Goal: Information Seeking & Learning: Learn about a topic

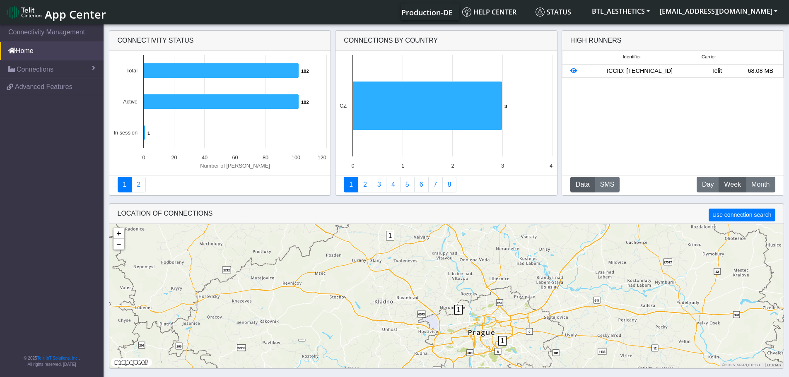
click at [644, 70] on div "ICCID: [TECHNICAL_ID]" at bounding box center [640, 71] width 110 height 9
click at [575, 72] on icon at bounding box center [573, 71] width 7 height 6
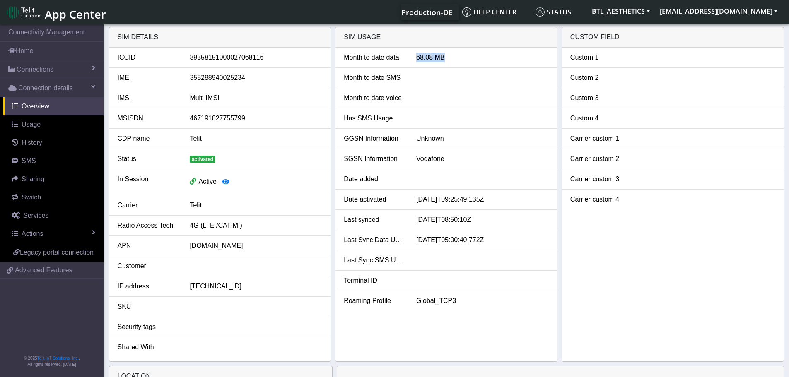
drag, startPoint x: 416, startPoint y: 58, endPoint x: 454, endPoint y: 59, distance: 37.7
click at [454, 59] on div "68.08 MB" at bounding box center [482, 58] width 145 height 10
drag, startPoint x: 343, startPoint y: 58, endPoint x: 399, endPoint y: 62, distance: 56.9
click at [399, 62] on div "Month to date data" at bounding box center [374, 58] width 73 height 10
copy div "Month to date data"
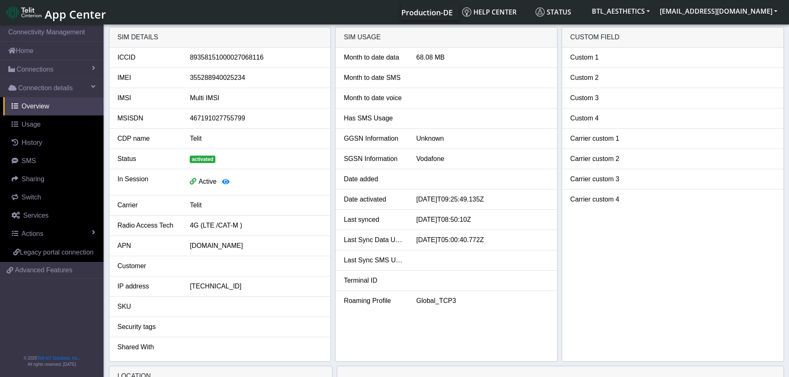
click at [427, 61] on div "68.08 MB" at bounding box center [482, 58] width 145 height 10
click at [630, 54] on div "Custom 1" at bounding box center [600, 58] width 73 height 10
click at [27, 127] on span "Usage" at bounding box center [31, 124] width 19 height 7
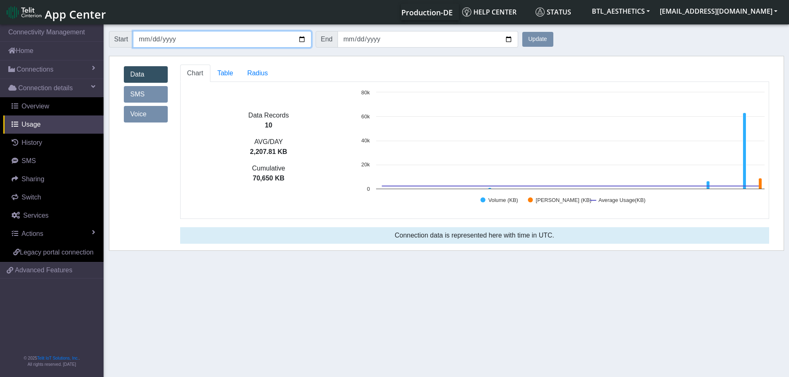
click at [301, 40] on input "[DATE]" at bounding box center [222, 39] width 178 height 17
click at [541, 39] on button "Update" at bounding box center [537, 39] width 31 height 15
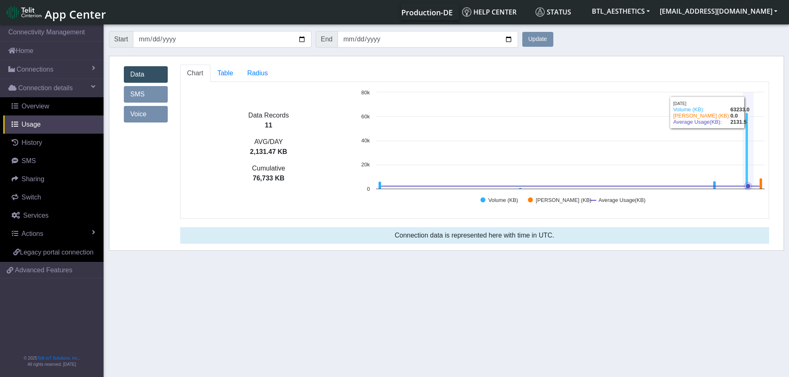
click at [746, 114] on icon at bounding box center [746, 151] width 3 height 76
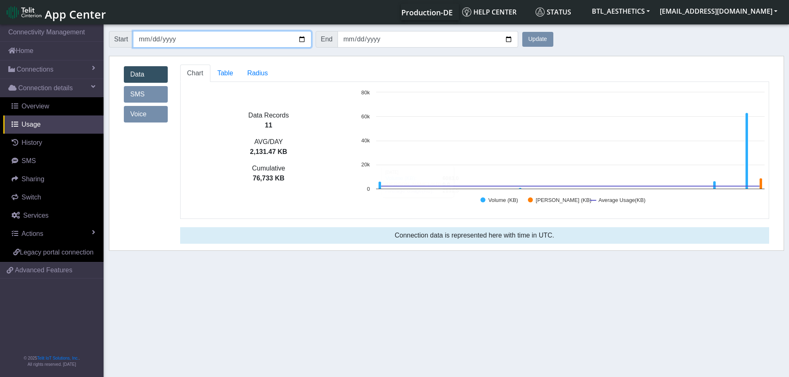
click at [302, 41] on input "[DATE]" at bounding box center [222, 39] width 178 height 17
type input "[DATE]"
click at [539, 39] on button "Update" at bounding box center [537, 39] width 31 height 15
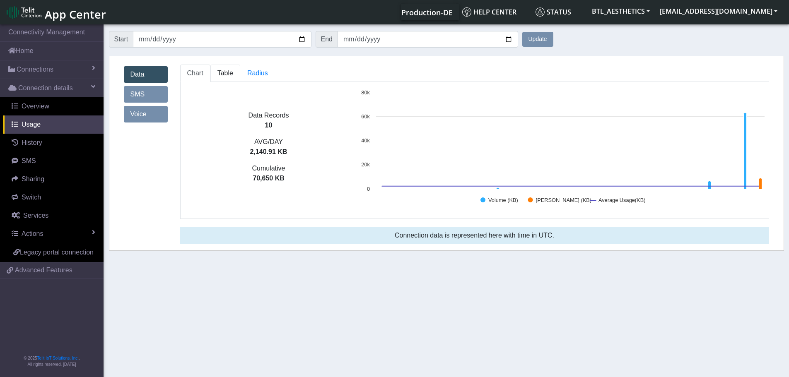
click at [220, 72] on span "Table" at bounding box center [226, 73] width 16 height 7
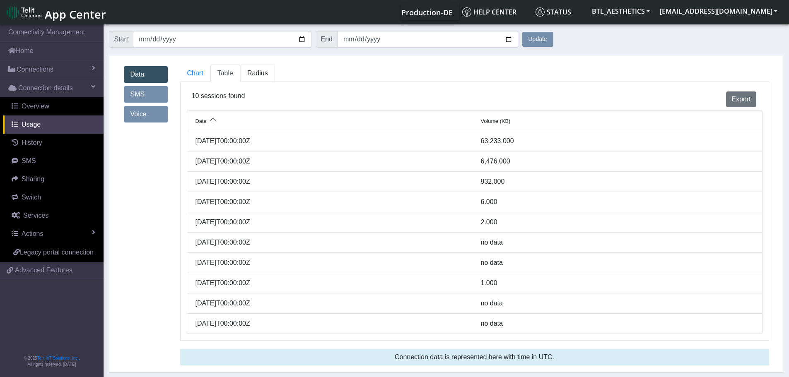
click at [250, 77] on link "Radius" at bounding box center [257, 73] width 35 height 17
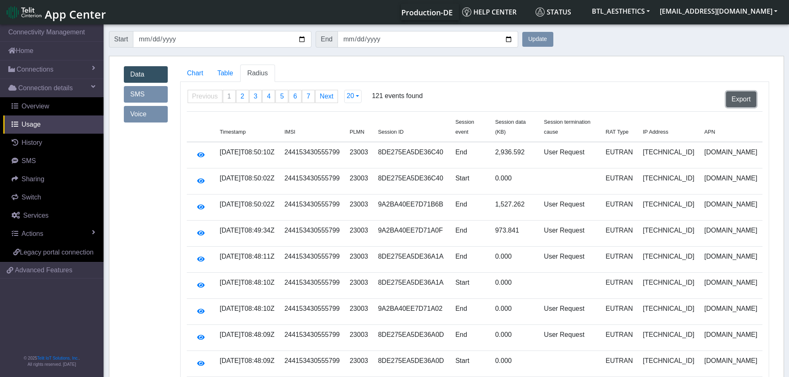
click at [749, 102] on button "Export" at bounding box center [741, 100] width 30 height 16
click at [224, 73] on span "Table" at bounding box center [226, 73] width 16 height 7
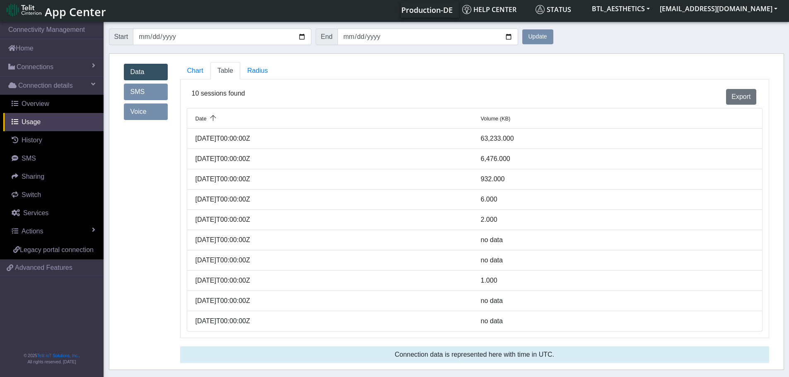
scroll to position [3, 0]
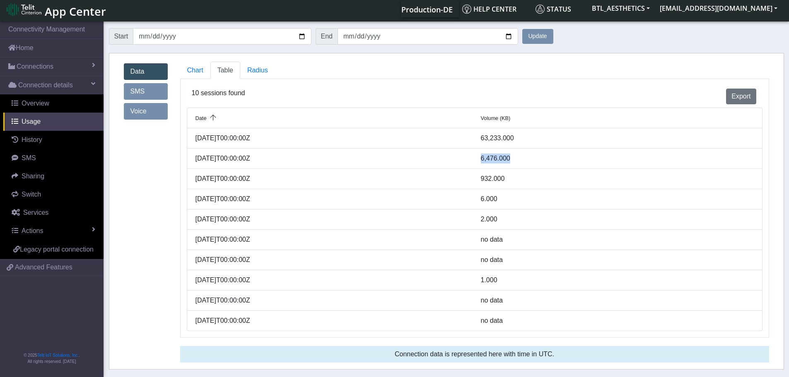
drag, startPoint x: 524, startPoint y: 162, endPoint x: 481, endPoint y: 161, distance: 43.1
click at [481, 161] on div "6,476.000" at bounding box center [617, 159] width 285 height 10
click at [192, 70] on span "Chart" at bounding box center [195, 70] width 16 height 7
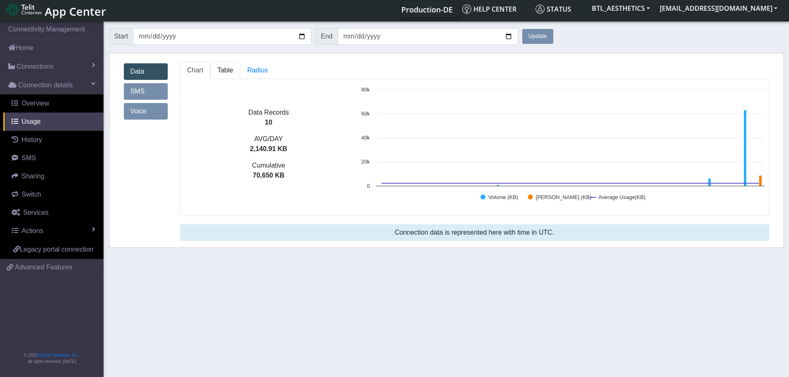
click at [218, 67] on span "Table" at bounding box center [226, 70] width 16 height 7
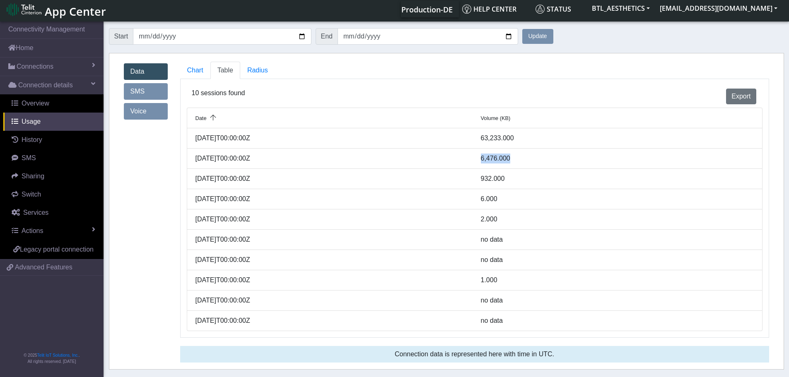
drag, startPoint x: 230, startPoint y: 139, endPoint x: 267, endPoint y: 138, distance: 37.7
click at [267, 138] on div "[DATE]T00:00:00Z" at bounding box center [331, 138] width 285 height 10
drag, startPoint x: 231, startPoint y: 160, endPoint x: 532, endPoint y: 165, distance: 300.8
click at [532, 165] on li "[DATE]T00:00:00Z 6,476.000" at bounding box center [475, 159] width 576 height 20
drag, startPoint x: 521, startPoint y: 137, endPoint x: 477, endPoint y: 138, distance: 43.9
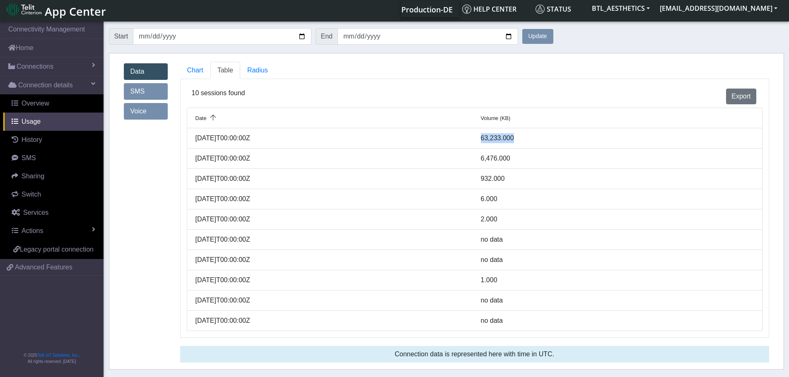
click at [477, 138] on div "63,233.000" at bounding box center [617, 138] width 285 height 10
click at [196, 69] on span "Chart" at bounding box center [195, 70] width 16 height 7
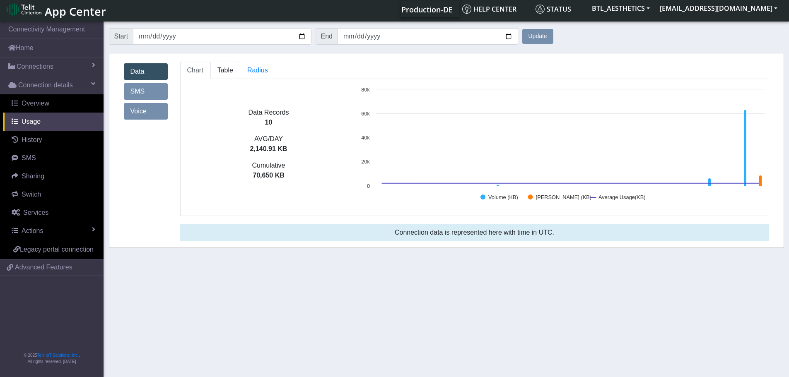
click at [232, 70] on link "Table" at bounding box center [225, 70] width 30 height 17
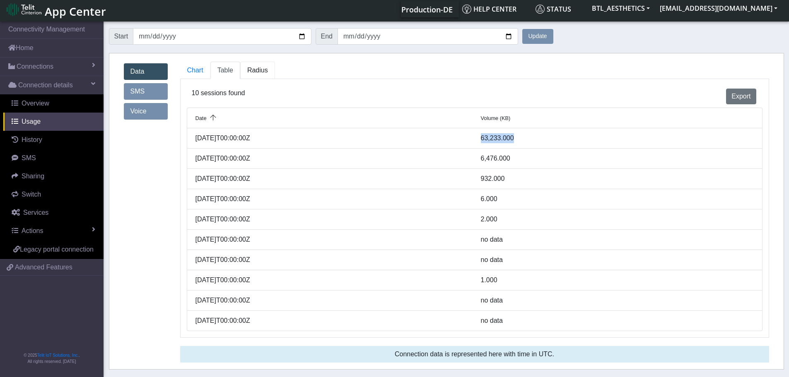
click at [260, 71] on span "Radius" at bounding box center [257, 70] width 21 height 7
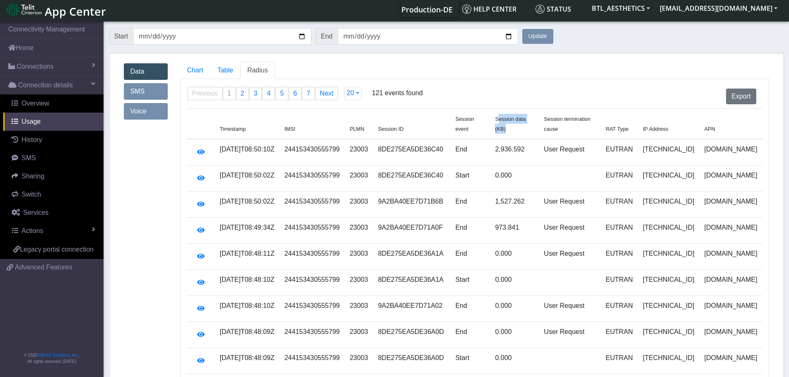
drag, startPoint x: 512, startPoint y: 119, endPoint x: 556, endPoint y: 117, distance: 43.6
click at [539, 117] on th "Session data (KB)" at bounding box center [514, 124] width 49 height 31
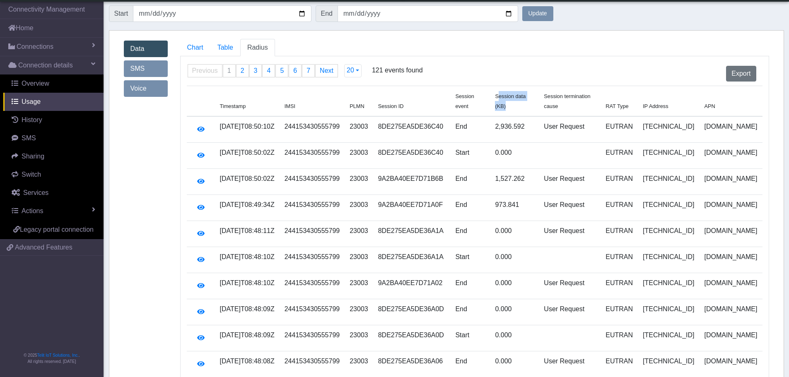
scroll to position [0, 0]
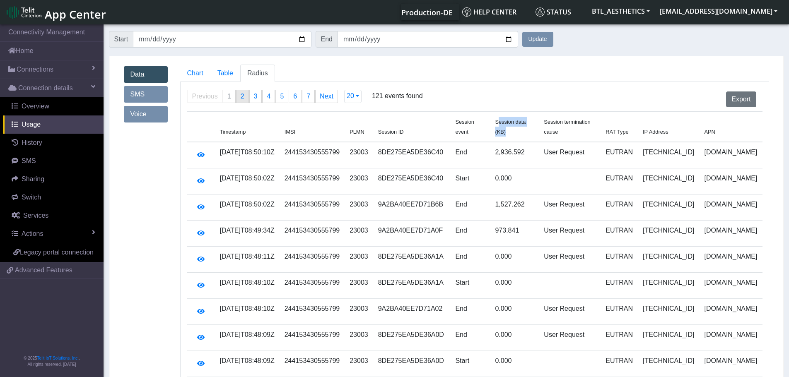
click at [241, 97] on span "2" at bounding box center [243, 96] width 4 height 7
click at [490, 131] on th "Session event" at bounding box center [469, 127] width 39 height 31
click at [474, 123] on span "Session event" at bounding box center [464, 127] width 19 height 16
click at [699, 127] on th "IP Address" at bounding box center [668, 127] width 61 height 31
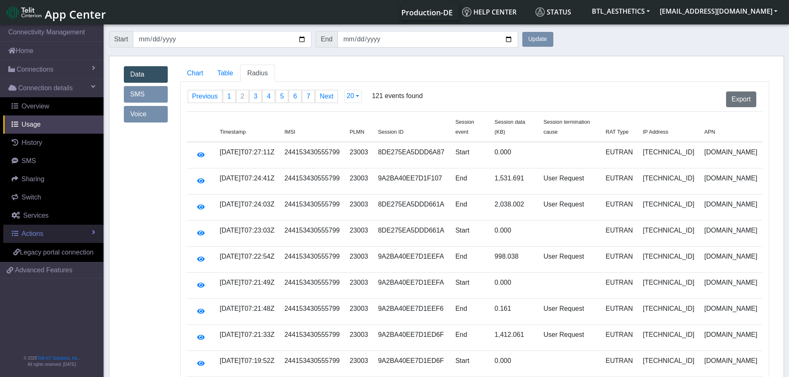
click at [30, 232] on span "Actions" at bounding box center [33, 233] width 22 height 7
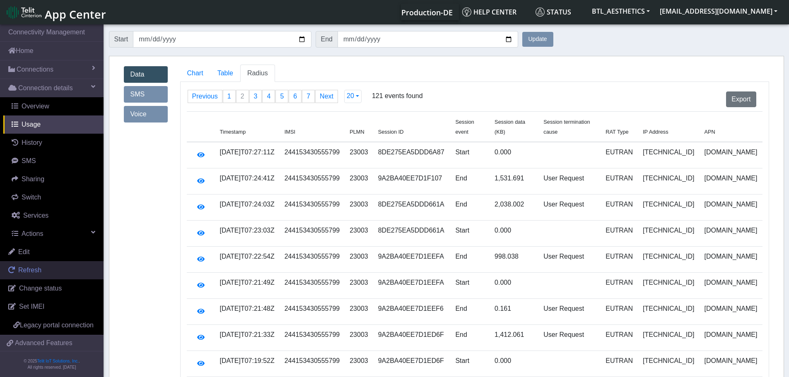
click at [28, 271] on span "Refresh" at bounding box center [29, 270] width 23 height 7
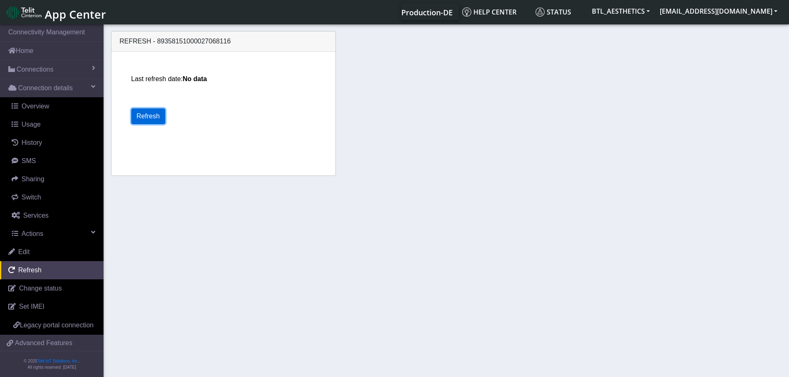
click at [145, 121] on button "Refresh" at bounding box center [148, 117] width 34 height 16
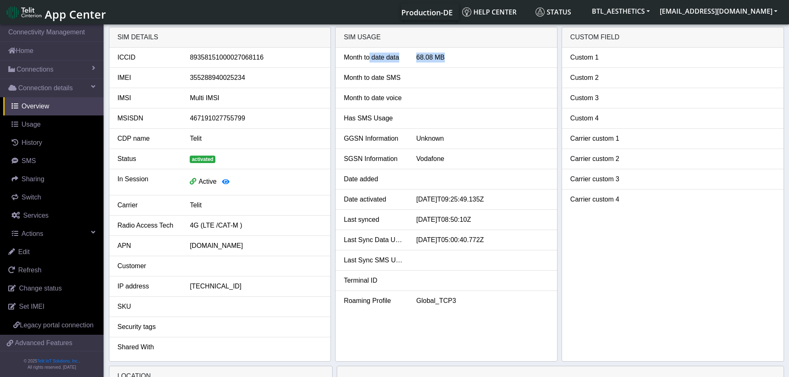
drag, startPoint x: 449, startPoint y: 60, endPoint x: 367, endPoint y: 63, distance: 81.7
click at [367, 63] on li "Month to date data 68.08 MB" at bounding box center [447, 58] width 222 height 20
drag, startPoint x: 30, startPoint y: 127, endPoint x: 17, endPoint y: 127, distance: 12.9
click at [30, 127] on span "Usage" at bounding box center [31, 124] width 19 height 7
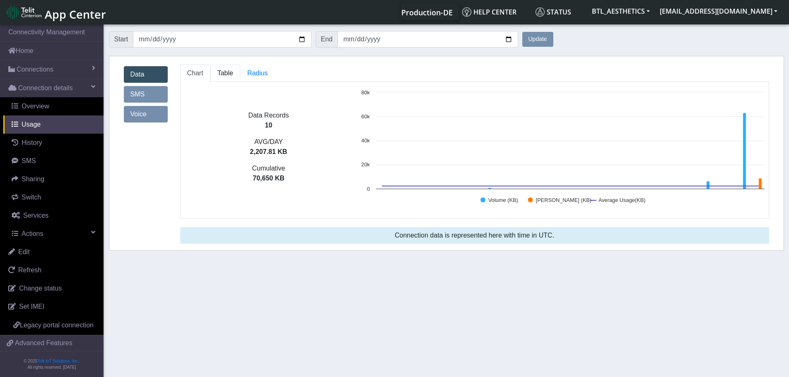
click at [228, 75] on span "Table" at bounding box center [226, 73] width 16 height 7
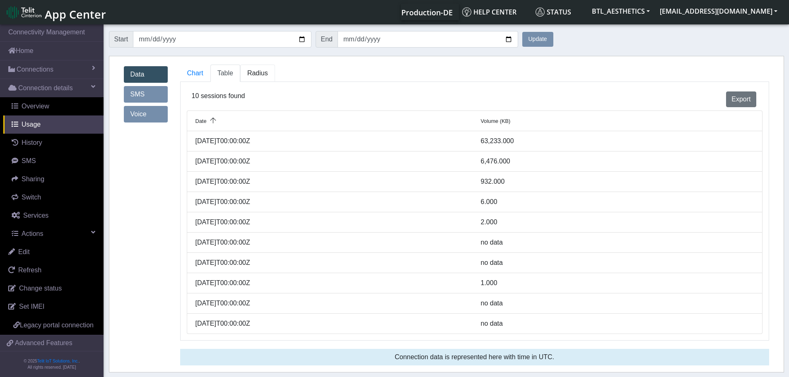
click at [253, 74] on span "Radius" at bounding box center [257, 73] width 21 height 7
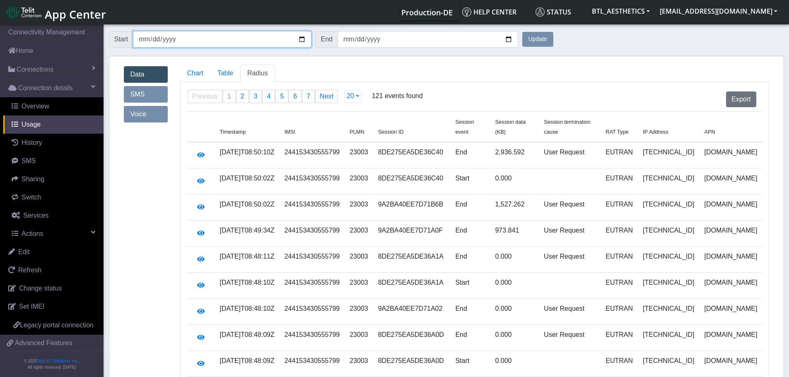
click at [303, 40] on input "[DATE]" at bounding box center [222, 39] width 178 height 17
click at [533, 44] on button "Update" at bounding box center [537, 39] width 31 height 15
click at [298, 39] on input "[DATE]" at bounding box center [222, 39] width 178 height 17
type input "[DATE]"
click at [464, 92] on div "Export" at bounding box center [594, 100] width 338 height 16
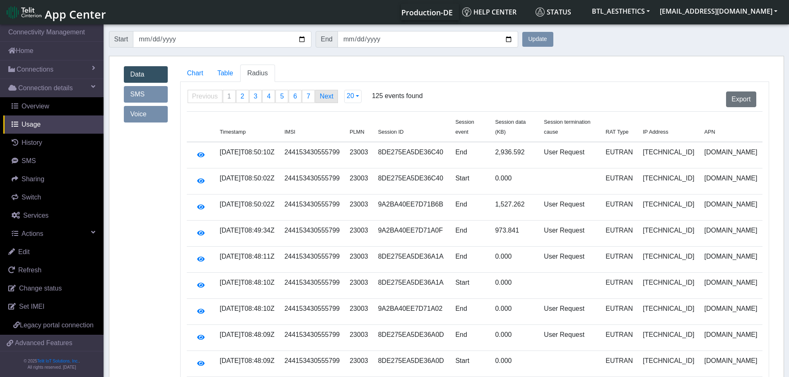
click at [326, 95] on link "Next page" at bounding box center [327, 96] width 22 height 12
click at [327, 98] on link "Next page" at bounding box center [327, 96] width 22 height 12
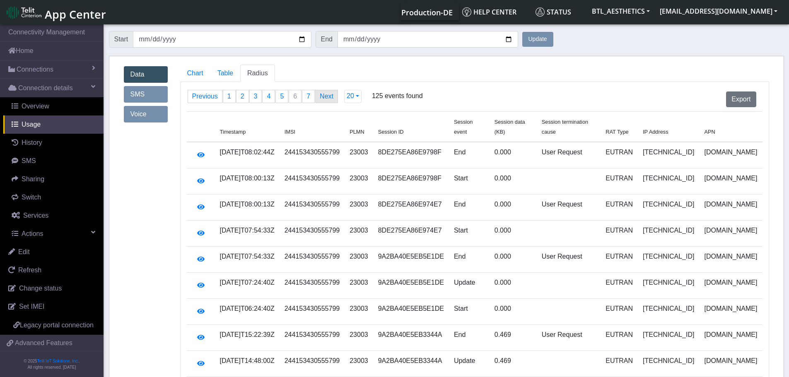
click at [327, 98] on link "Next page" at bounding box center [327, 96] width 22 height 12
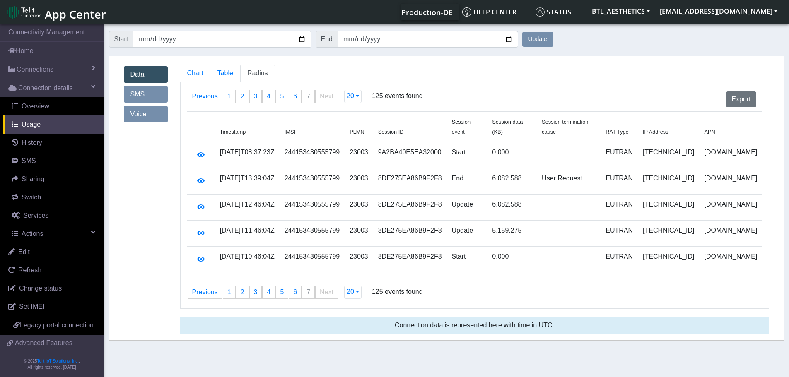
click at [327, 98] on span "Next page" at bounding box center [327, 96] width 14 height 7
click at [742, 103] on button "Export" at bounding box center [741, 100] width 30 height 16
click at [219, 72] on span "Table" at bounding box center [226, 73] width 16 height 7
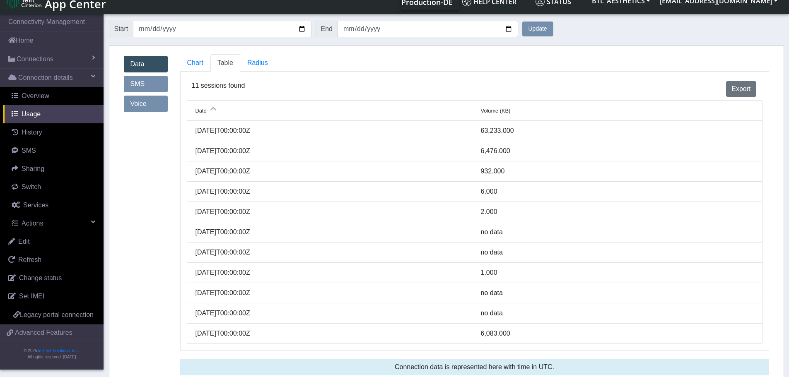
scroll to position [16, 0]
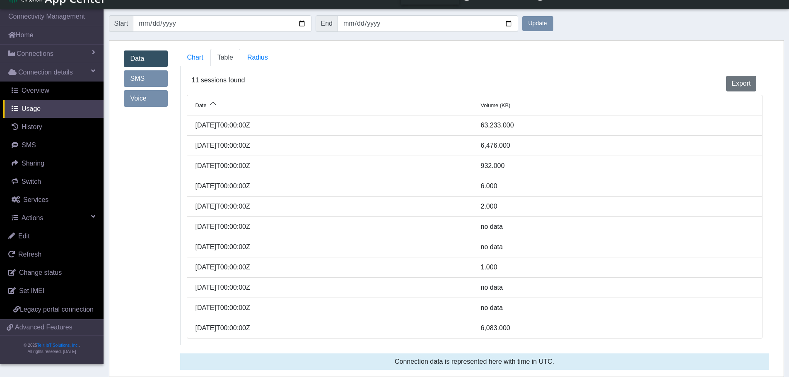
click at [242, 126] on div "[DATE]T00:00:00Z" at bounding box center [331, 126] width 285 height 10
click at [208, 126] on div "[DATE]T00:00:00Z" at bounding box center [331, 126] width 285 height 10
click at [205, 108] on span "Date" at bounding box center [201, 105] width 11 height 6
click at [210, 106] on icon at bounding box center [213, 105] width 12 height 7
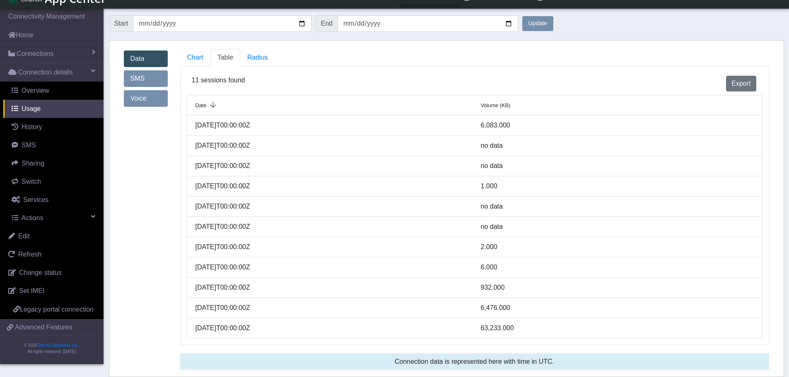
click at [210, 106] on icon at bounding box center [213, 105] width 12 height 7
click at [195, 58] on span "Chart" at bounding box center [195, 57] width 16 height 7
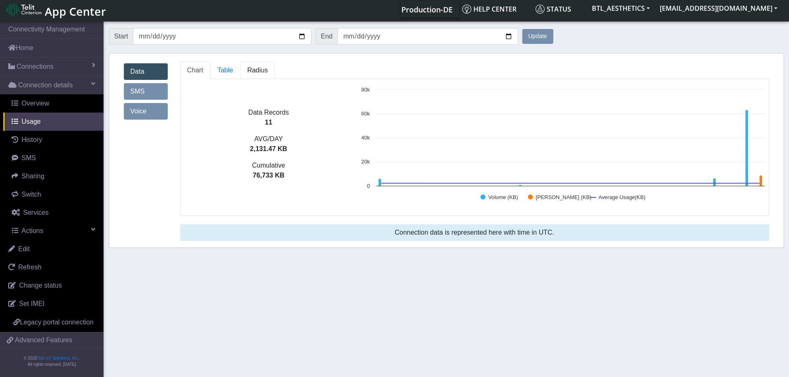
click at [259, 74] on span "Radius" at bounding box center [257, 70] width 21 height 7
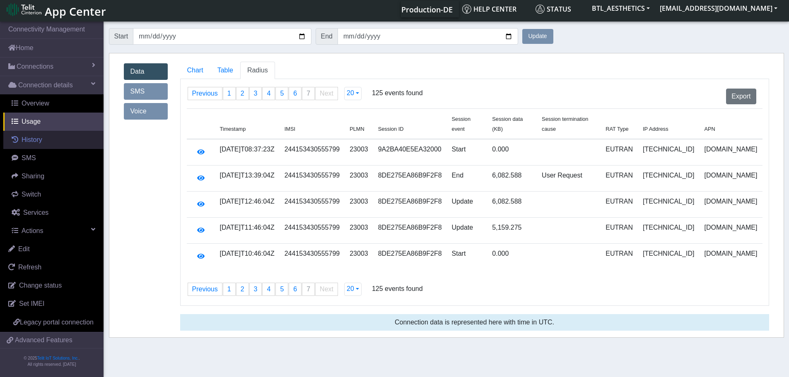
click at [41, 141] on span "History" at bounding box center [32, 139] width 21 height 7
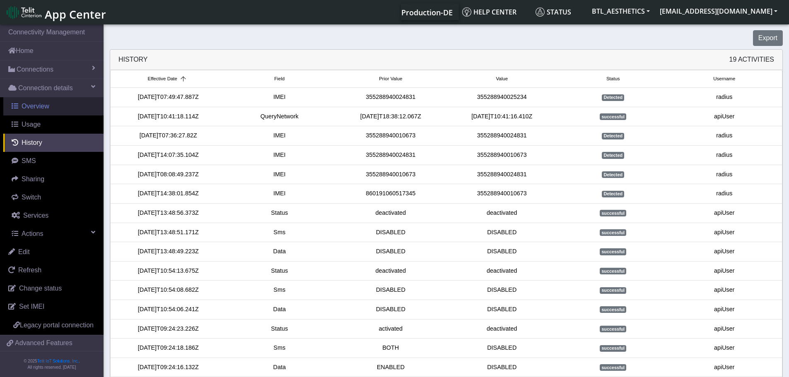
click at [35, 115] on link "Overview" at bounding box center [53, 106] width 100 height 18
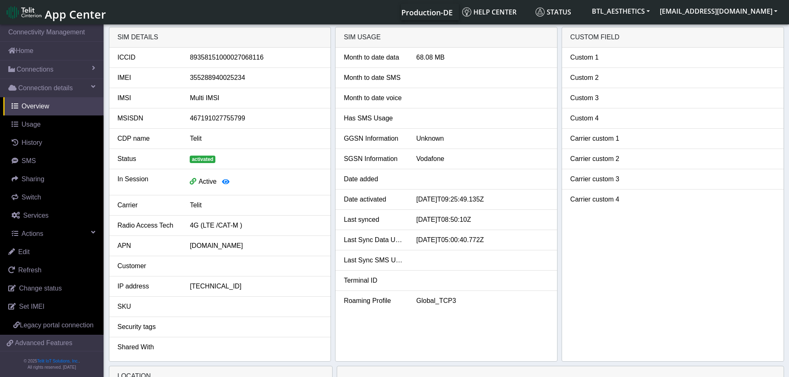
click at [137, 35] on div "SIM details" at bounding box center [220, 37] width 222 height 20
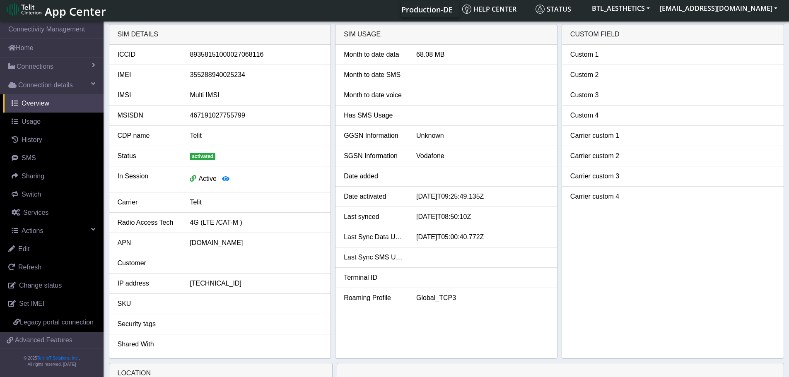
scroll to position [235, 0]
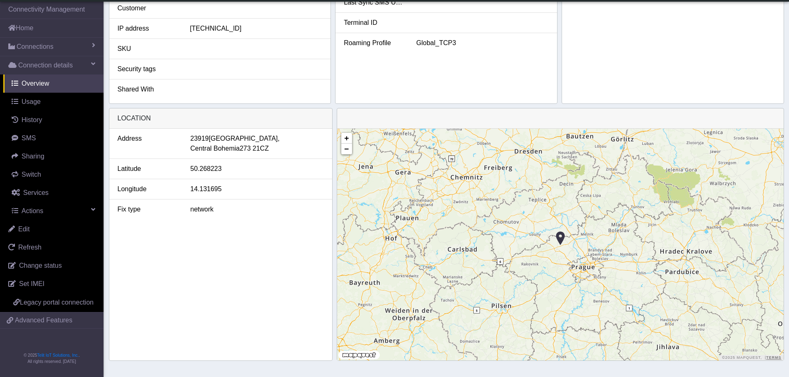
click at [561, 242] on img at bounding box center [560, 239] width 9 height 16
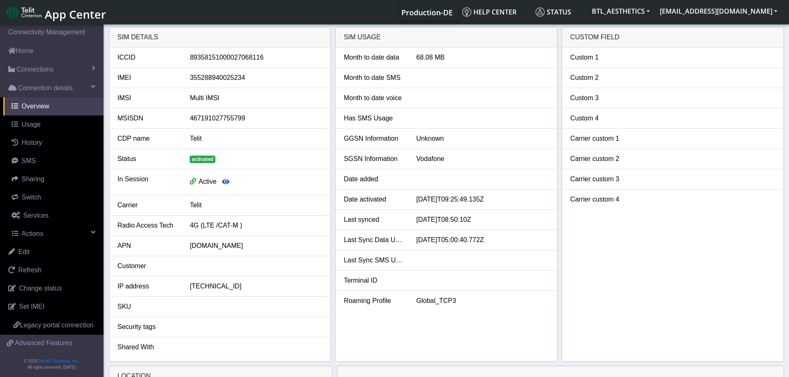
click at [224, 181] on icon "button" at bounding box center [225, 182] width 7 height 7
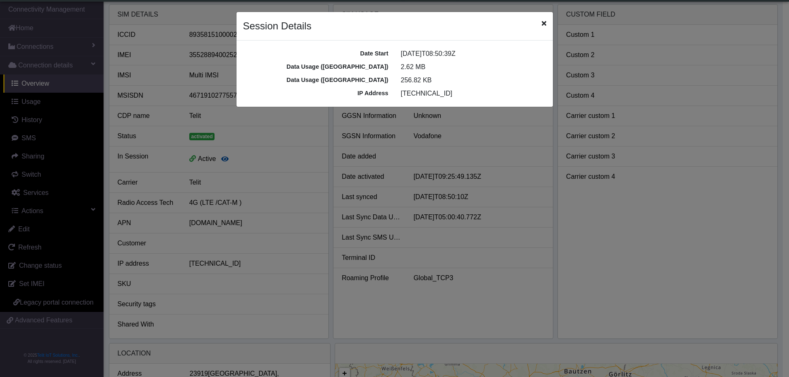
scroll to position [3, 0]
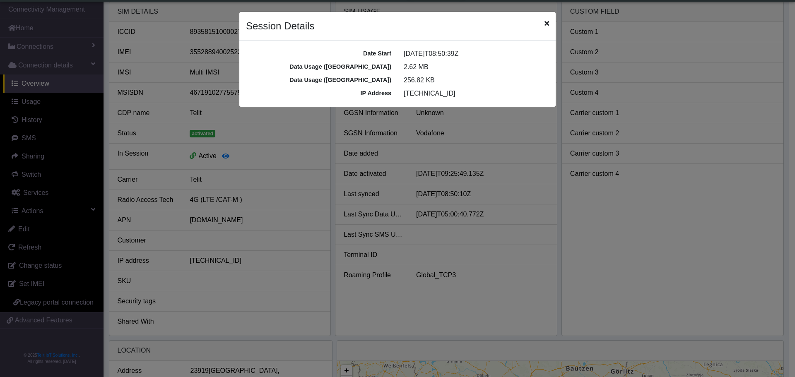
click at [547, 25] on icon "Close" at bounding box center [547, 23] width 5 height 7
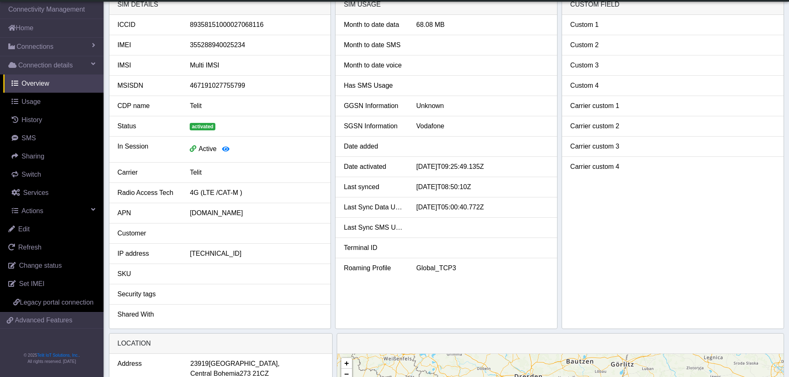
scroll to position [0, 0]
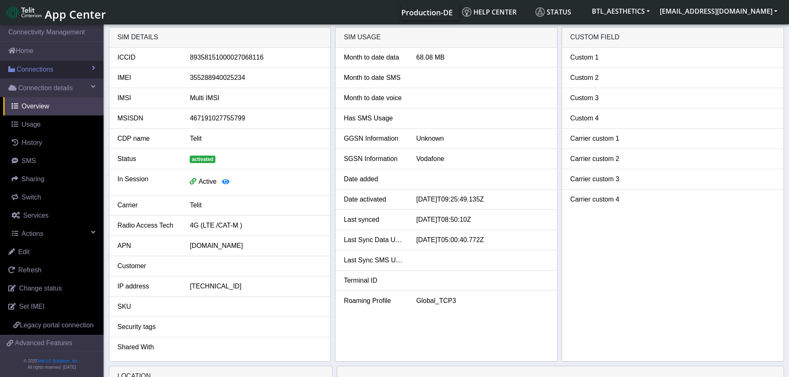
click at [27, 65] on span "Connections" at bounding box center [35, 70] width 37 height 10
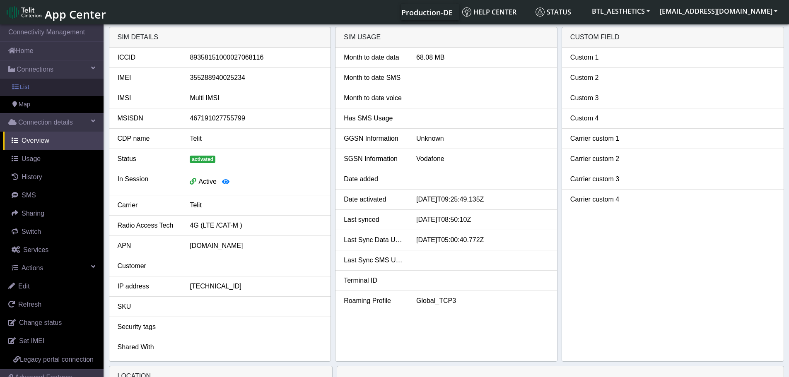
click at [23, 89] on span "List" at bounding box center [24, 87] width 9 height 9
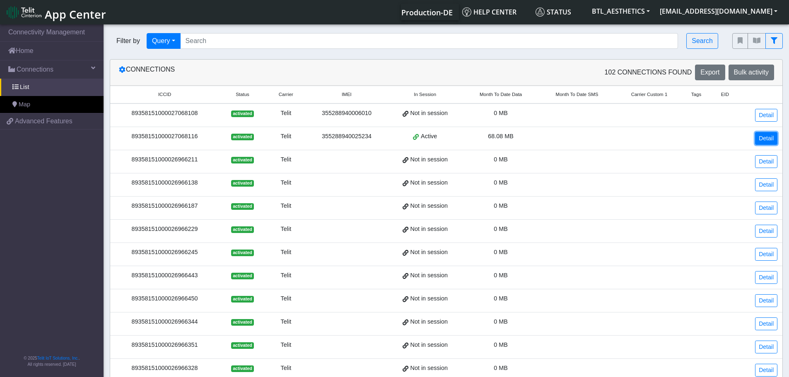
click at [760, 139] on link "Detail" at bounding box center [766, 138] width 22 height 13
click at [149, 136] on div "89358151000027068116" at bounding box center [164, 136] width 99 height 9
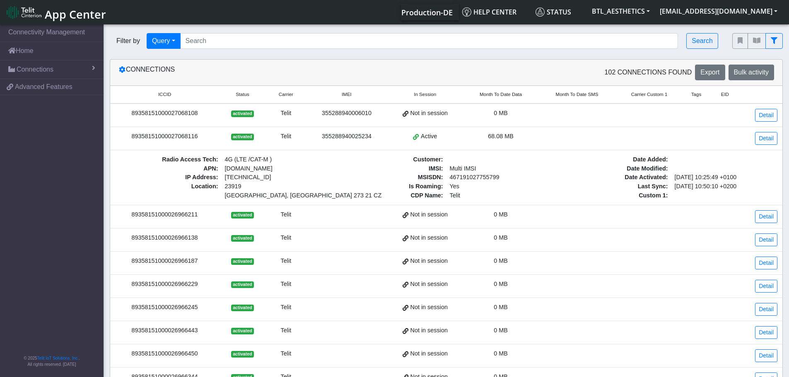
drag, startPoint x: 407, startPoint y: 186, endPoint x: 432, endPoint y: 184, distance: 24.5
drag, startPoint x: 412, startPoint y: 188, endPoint x: 456, endPoint y: 189, distance: 43.5
drag, startPoint x: 460, startPoint y: 189, endPoint x: 435, endPoint y: 188, distance: 25.7
click at [776, 145] on link "Detail" at bounding box center [766, 138] width 22 height 13
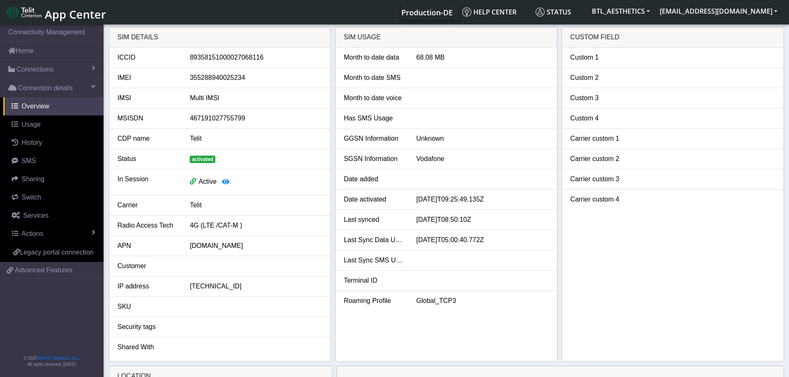
click at [218, 60] on div "89358151000027068116" at bounding box center [256, 58] width 145 height 10
click at [218, 76] on div "355288940025234" at bounding box center [256, 78] width 145 height 10
click at [211, 97] on div "Multi IMSI" at bounding box center [256, 98] width 145 height 10
click at [216, 112] on li "MSISDN 467191027755799" at bounding box center [220, 119] width 222 height 20
click at [199, 141] on div "Telit" at bounding box center [256, 139] width 145 height 10
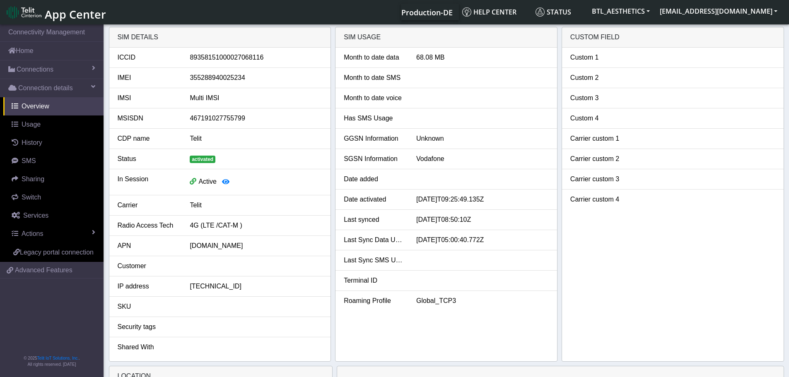
click at [201, 161] on span "activated" at bounding box center [203, 159] width 26 height 7
click at [39, 127] on span "Usage" at bounding box center [31, 124] width 19 height 7
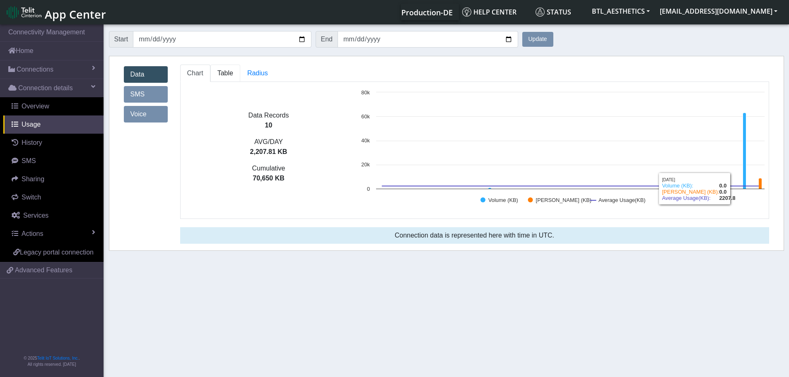
click at [228, 75] on span "Table" at bounding box center [226, 73] width 16 height 7
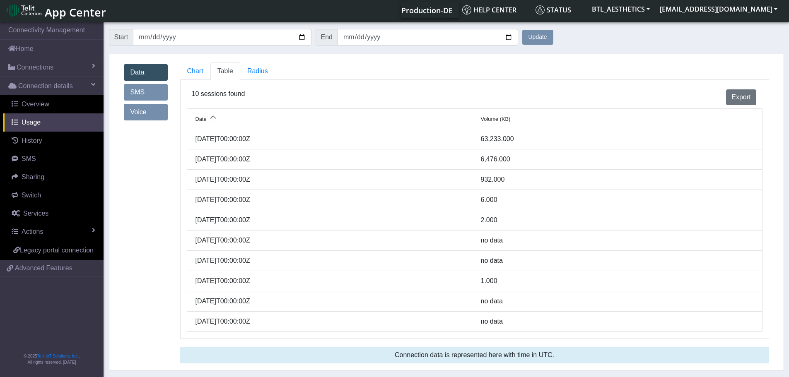
scroll to position [3, 0]
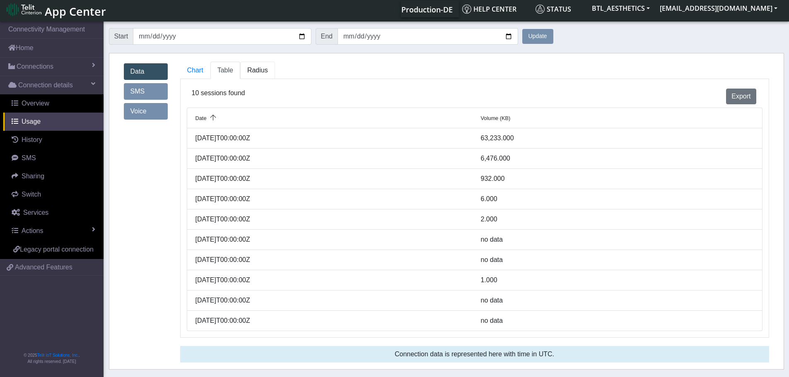
click at [252, 72] on span "Radius" at bounding box center [257, 70] width 21 height 7
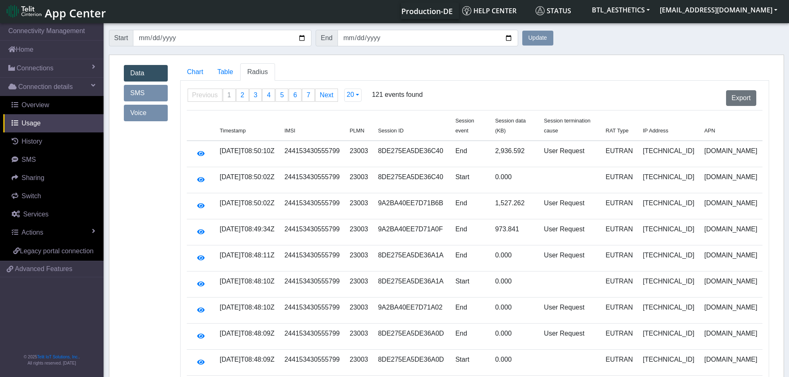
scroll to position [0, 0]
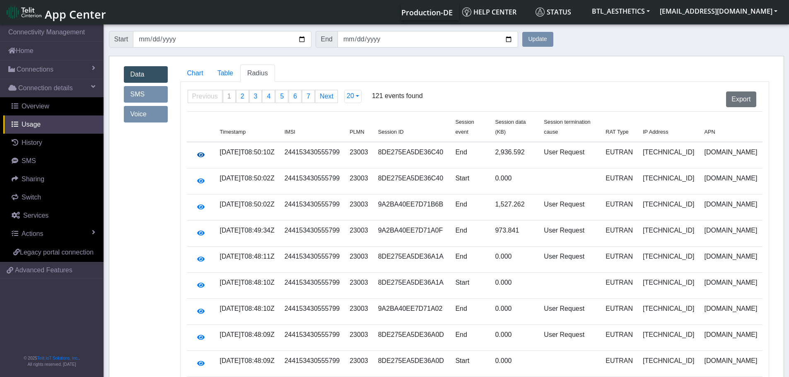
click at [201, 152] on icon "button" at bounding box center [200, 155] width 7 height 7
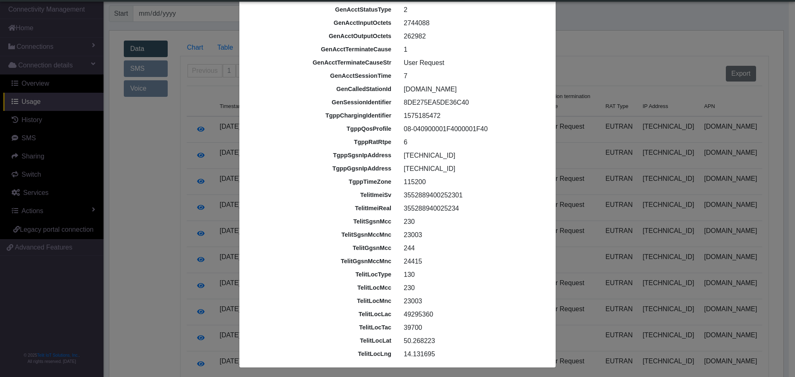
scroll to position [219, 0]
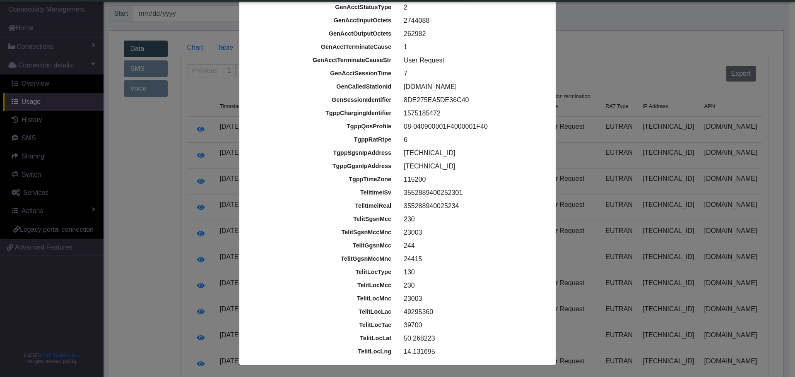
drag, startPoint x: 417, startPoint y: 327, endPoint x: 349, endPoint y: 313, distance: 69.7
click at [349, 313] on div "id 68baa442f33dd11f6ffba0c3 imei [TECHNICAL_ID] imsi 244153430555799 iccid [TEC…" at bounding box center [398, 93] width 316 height 530
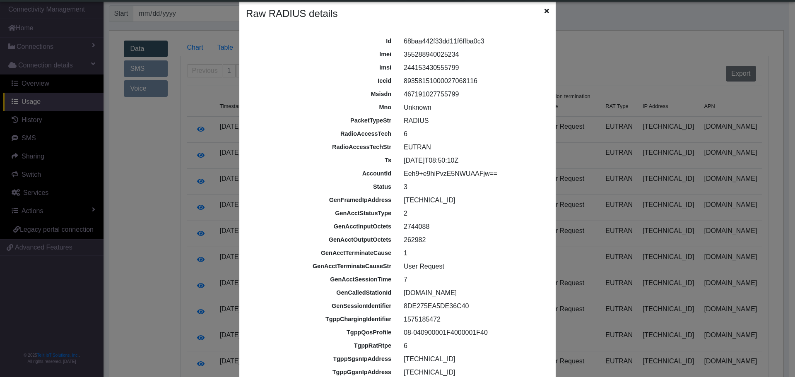
scroll to position [12, 0]
drag, startPoint x: 551, startPoint y: 13, endPoint x: 539, endPoint y: 10, distance: 12.7
click at [550, 13] on div "Raw RADIUS details" at bounding box center [397, 14] width 317 height 29
click at [538, 10] on div "Raw RADIUS details" at bounding box center [397, 14] width 317 height 29
click at [545, 11] on icon "Close" at bounding box center [547, 11] width 5 height 7
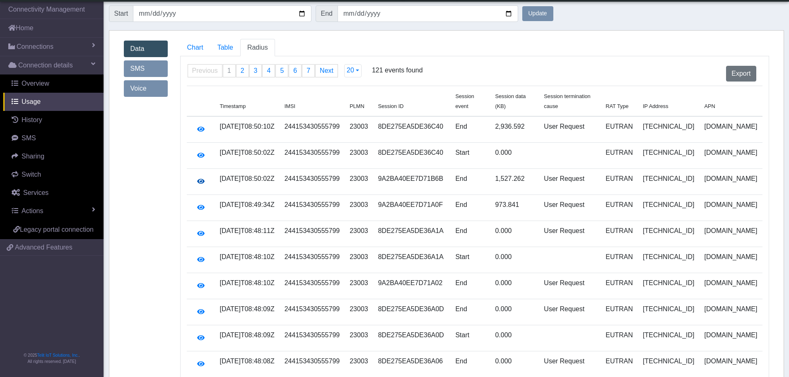
click at [201, 178] on icon "button" at bounding box center [200, 181] width 7 height 7
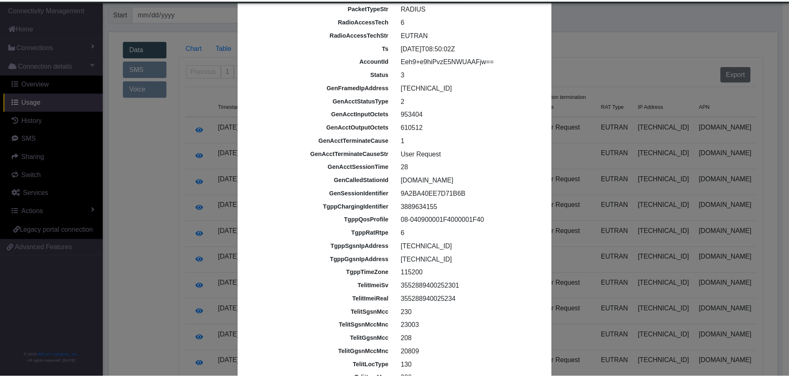
scroll to position [0, 0]
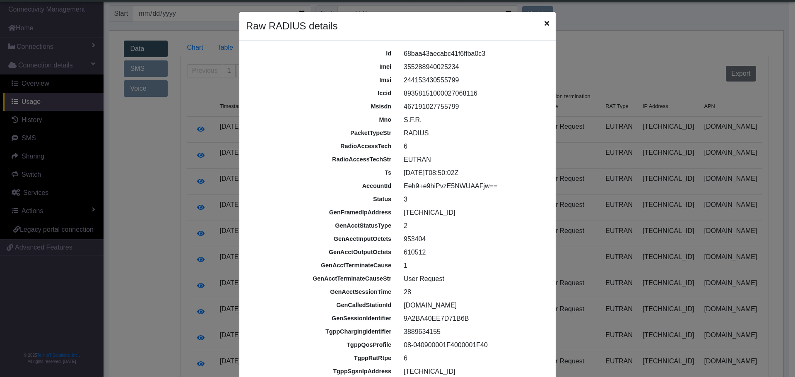
click at [545, 21] on span "Close" at bounding box center [547, 24] width 5 height 10
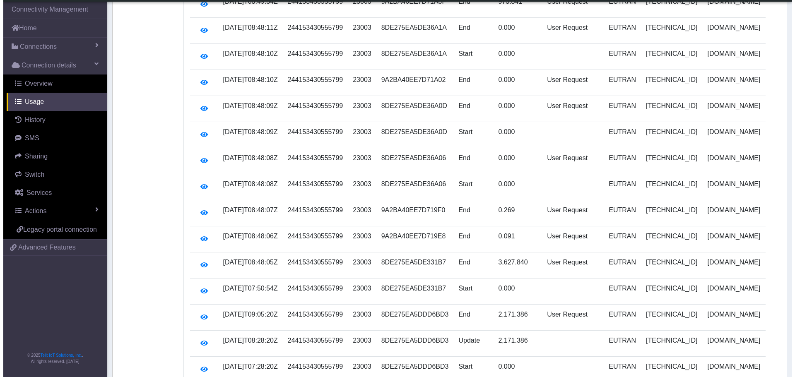
scroll to position [210, 0]
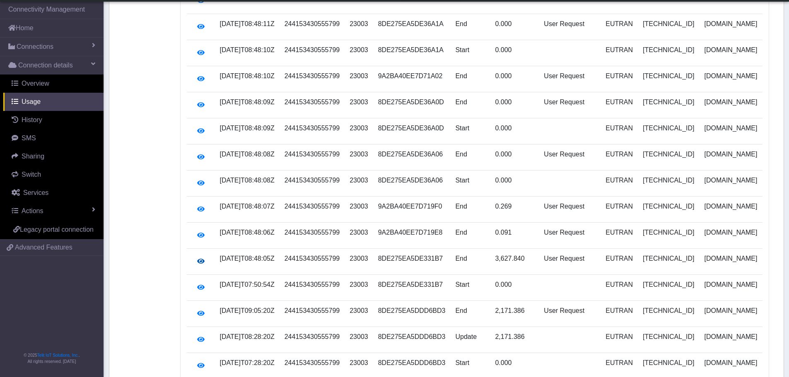
click at [201, 258] on icon "button" at bounding box center [200, 261] width 7 height 7
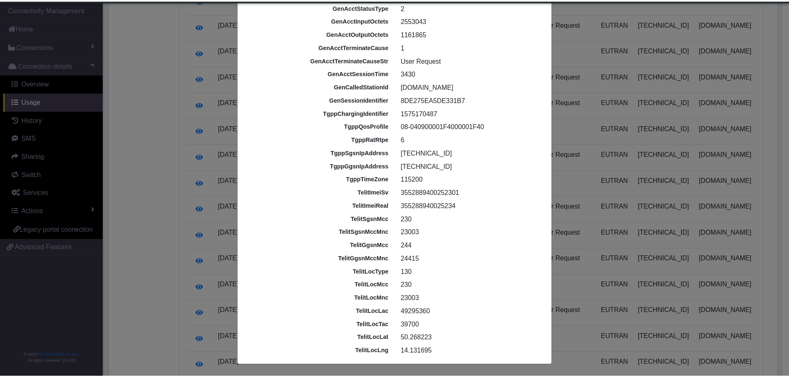
scroll to position [0, 0]
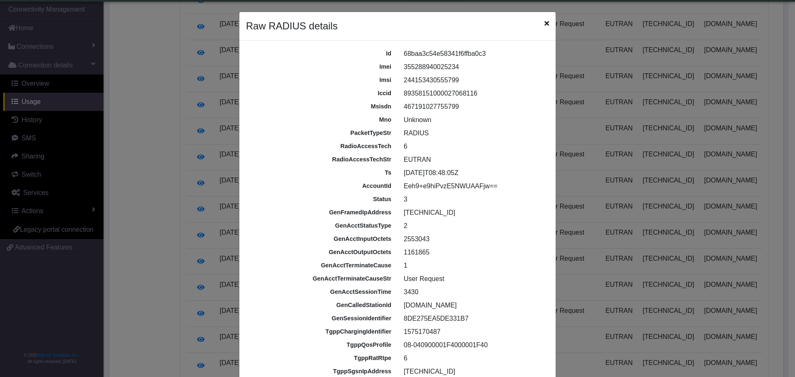
click at [546, 23] on div "Raw RADIUS details" at bounding box center [397, 26] width 317 height 29
click at [545, 25] on icon "Close" at bounding box center [547, 23] width 5 height 7
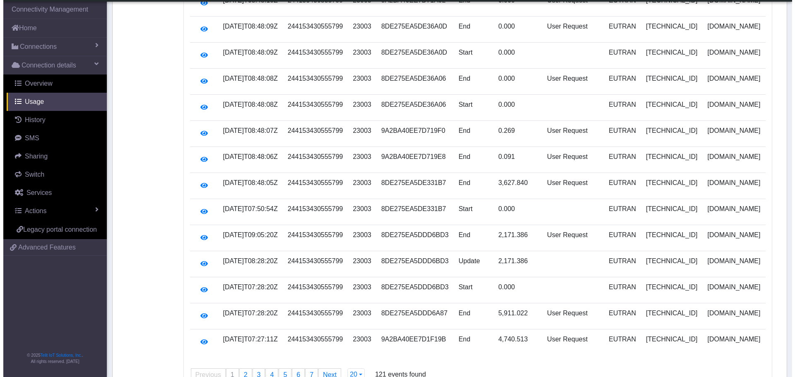
scroll to position [293, 0]
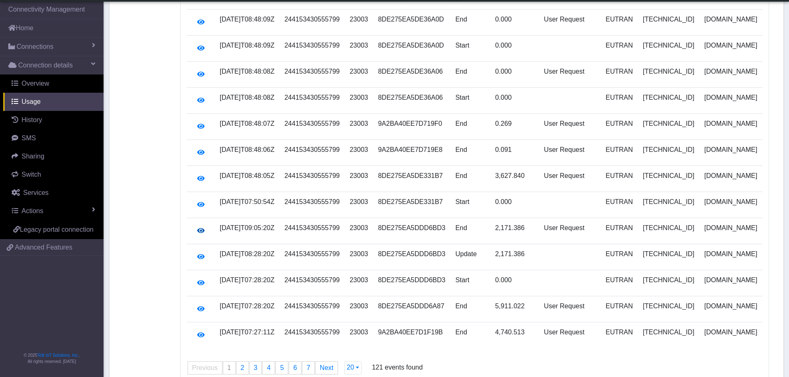
click at [200, 227] on icon "button" at bounding box center [200, 230] width 7 height 7
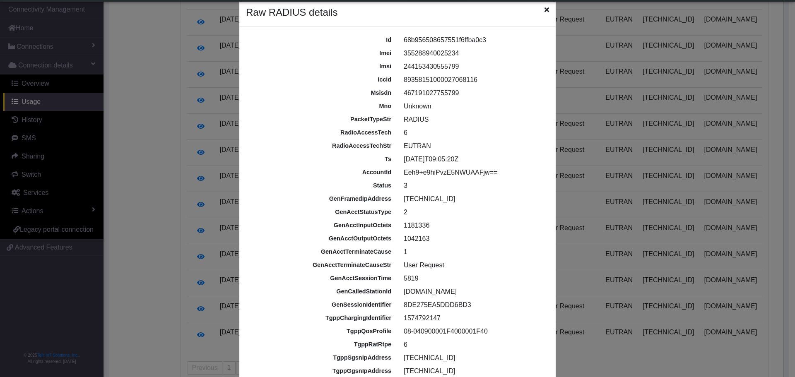
scroll to position [12, 0]
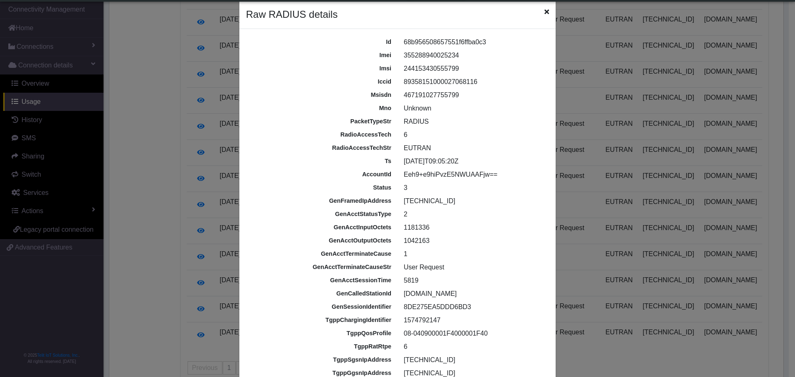
click at [549, 12] on div "Raw RADIUS details" at bounding box center [397, 14] width 317 height 29
click at [545, 13] on icon "Close" at bounding box center [547, 11] width 5 height 7
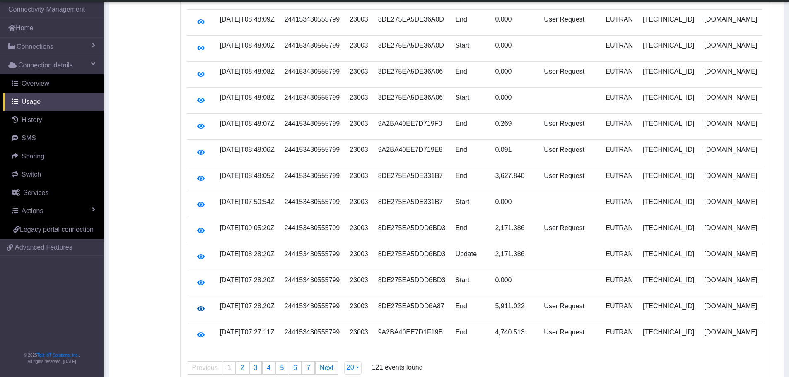
click at [201, 306] on icon "button" at bounding box center [200, 309] width 7 height 7
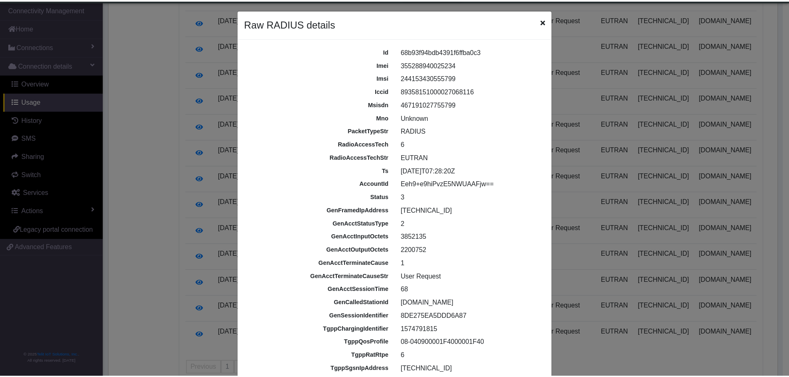
scroll to position [0, 0]
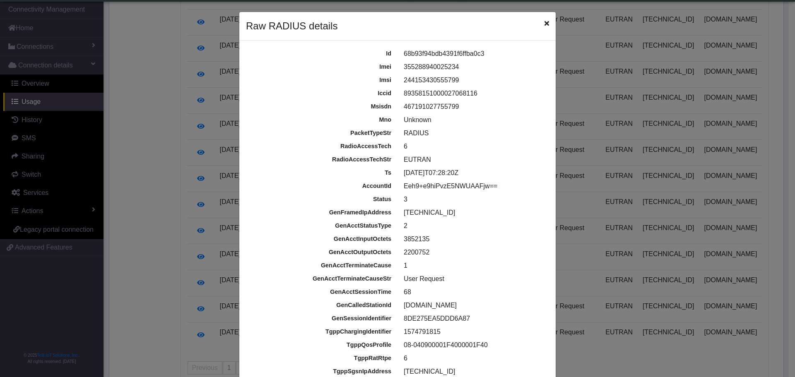
click at [545, 27] on span "Close" at bounding box center [547, 24] width 5 height 10
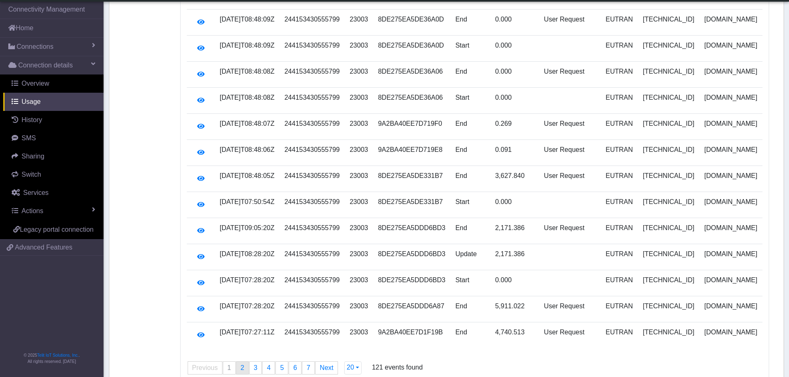
click at [242, 365] on span "2" at bounding box center [243, 368] width 4 height 7
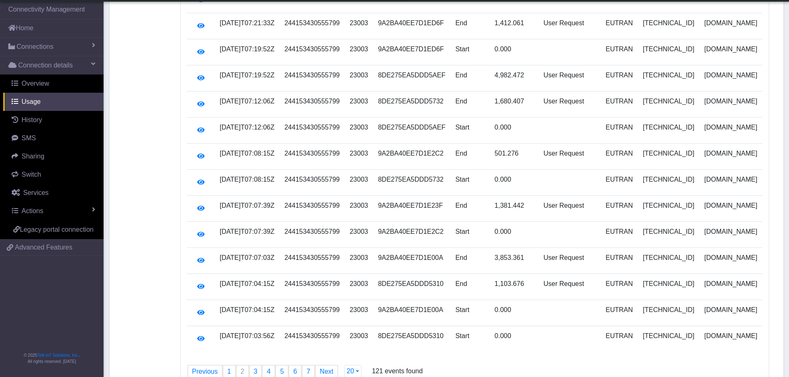
scroll to position [322, 0]
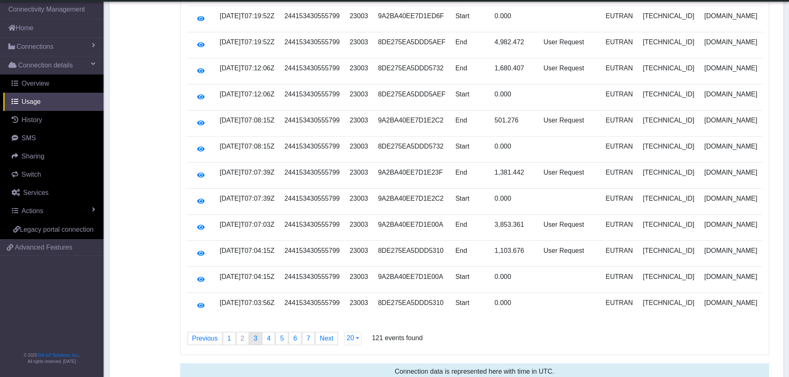
click at [254, 335] on span "3" at bounding box center [256, 338] width 4 height 7
click at [360, 331] on div "20 20 50 100 200 500" at bounding box center [352, 342] width 29 height 23
click at [355, 332] on button "20" at bounding box center [352, 338] width 17 height 13
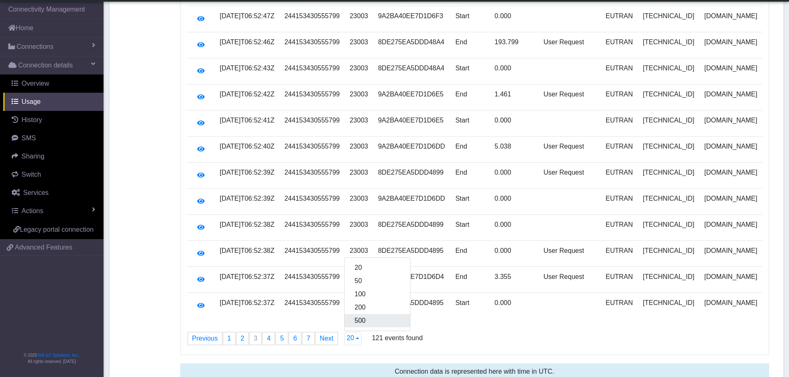
click at [366, 314] on button "500" at bounding box center [377, 320] width 65 height 13
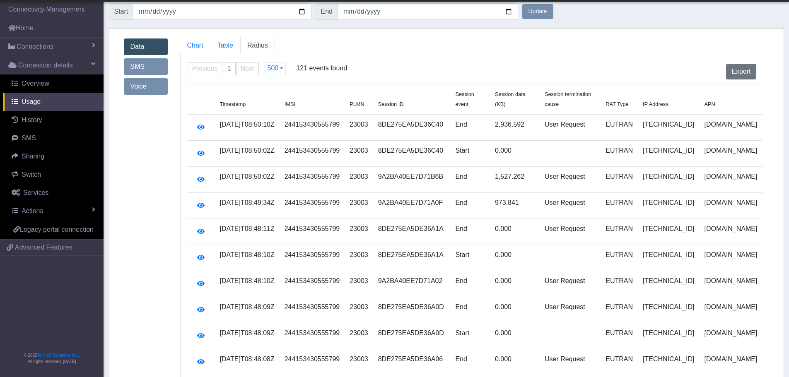
scroll to position [0, 0]
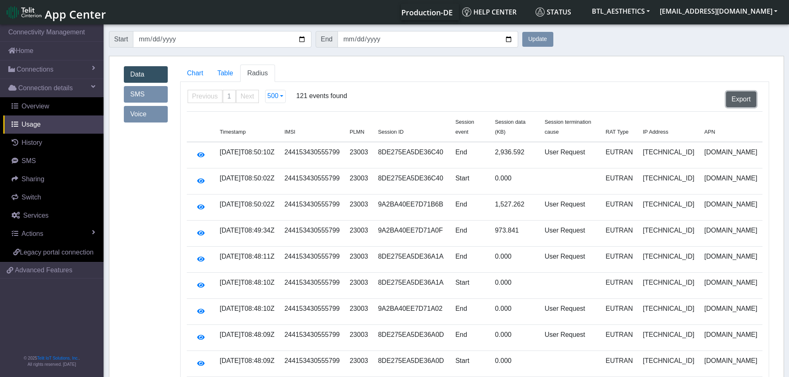
click at [748, 100] on button "Export" at bounding box center [741, 100] width 30 height 16
